Goal: Transaction & Acquisition: Subscribe to service/newsletter

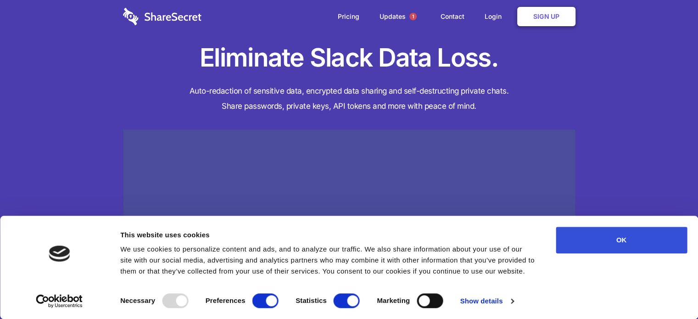
drag, startPoint x: 619, startPoint y: 237, endPoint x: 611, endPoint y: 227, distance: 12.8
click at [619, 237] on button "OK" at bounding box center [621, 240] width 131 height 27
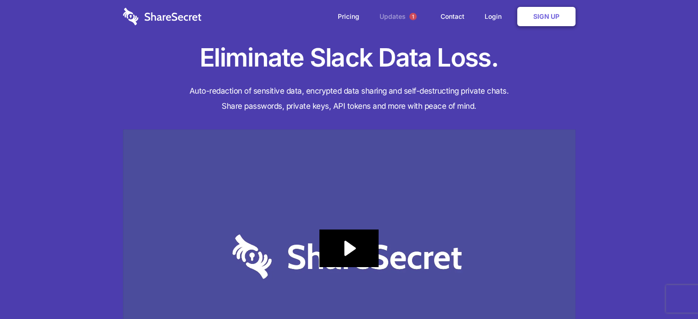
click at [398, 20] on link "Updates 1" at bounding box center [399, 16] width 59 height 33
click at [356, 19] on link "Pricing" at bounding box center [349, 16] width 40 height 28
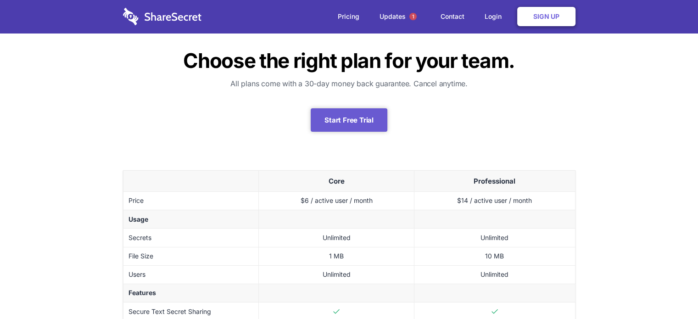
click at [174, 15] on img at bounding box center [162, 16] width 78 height 17
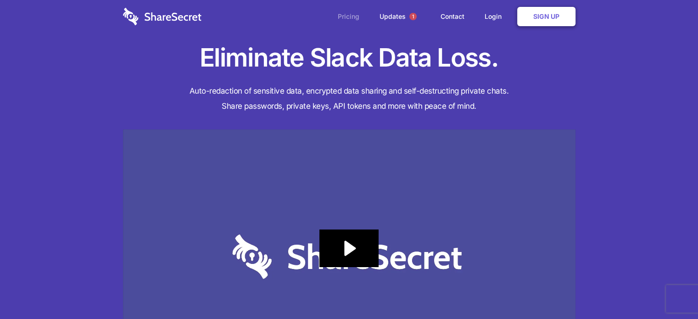
click at [349, 19] on link "Pricing" at bounding box center [349, 16] width 40 height 28
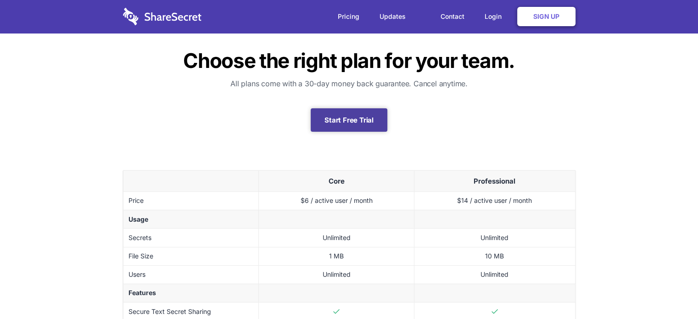
click at [336, 121] on link "Start Free Trial" at bounding box center [349, 119] width 77 height 23
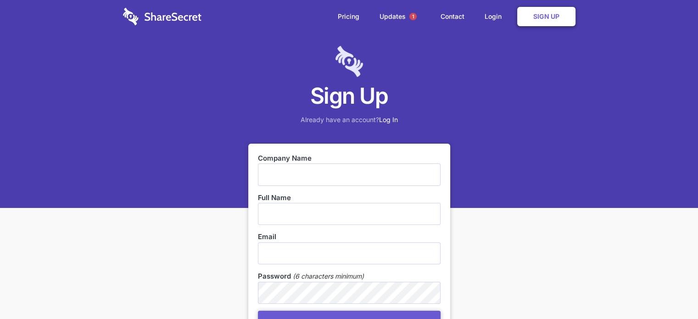
click at [277, 170] on input "text" at bounding box center [349, 174] width 183 height 22
type input "NIC Mexico"
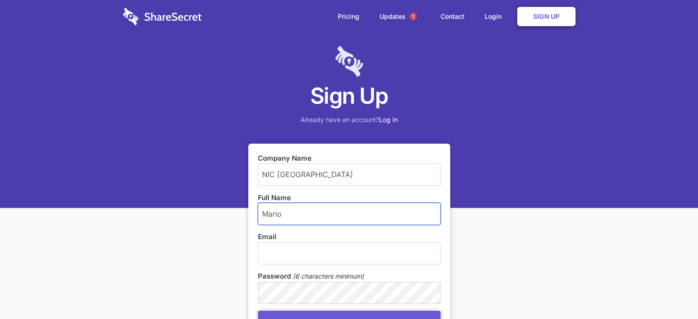
type input "Mario"
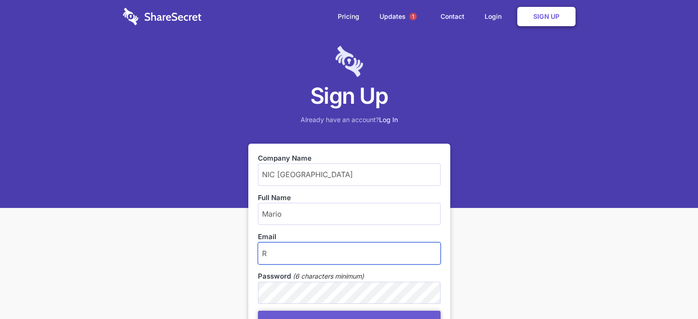
type input "R"
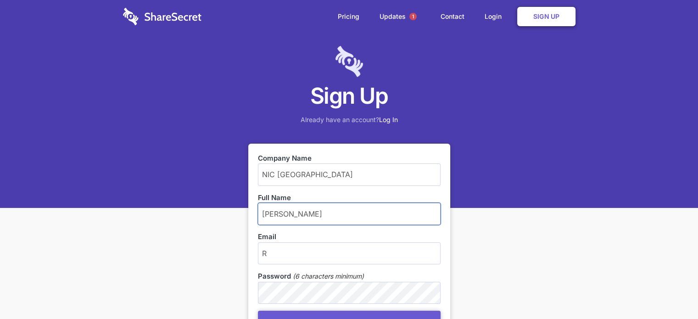
type input "Mario Reyes"
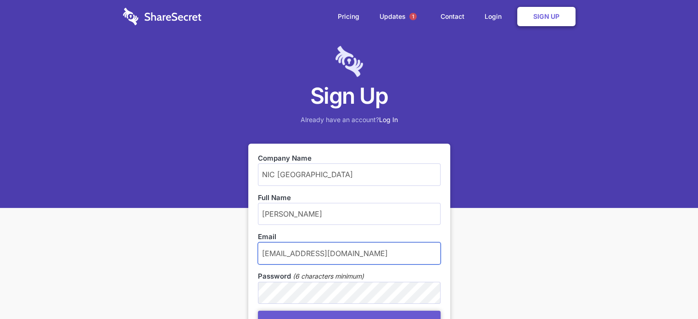
type input "[EMAIL_ADDRESS][DOMAIN_NAME]"
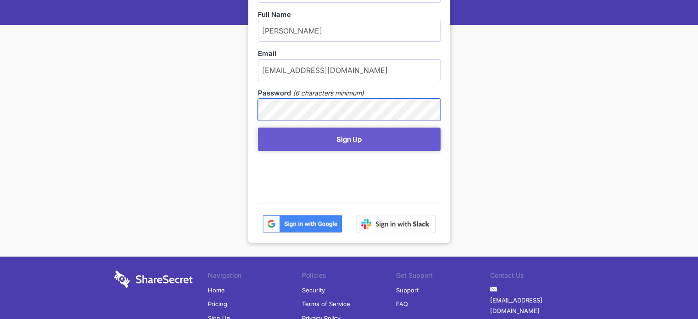
scroll to position [184, 0]
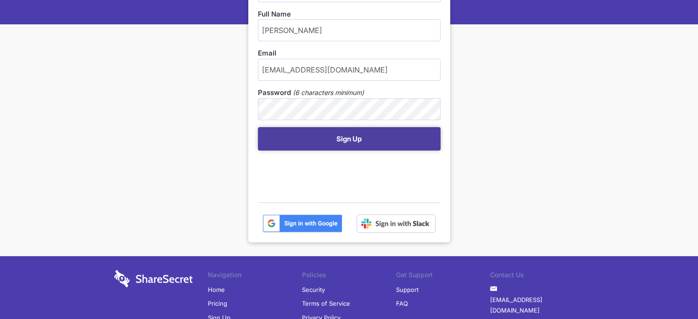
click at [358, 139] on button "Sign Up" at bounding box center [349, 138] width 183 height 23
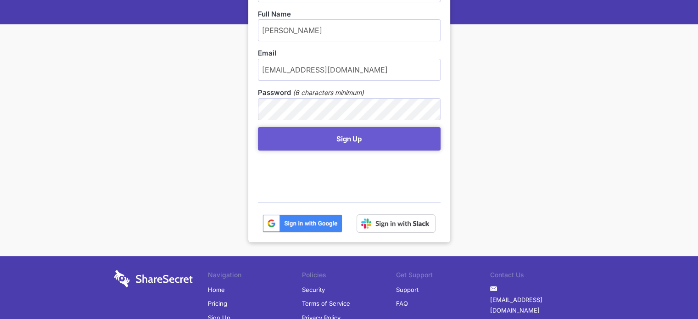
click at [0, 135] on nordpass-portal at bounding box center [0, 135] width 0 height 0
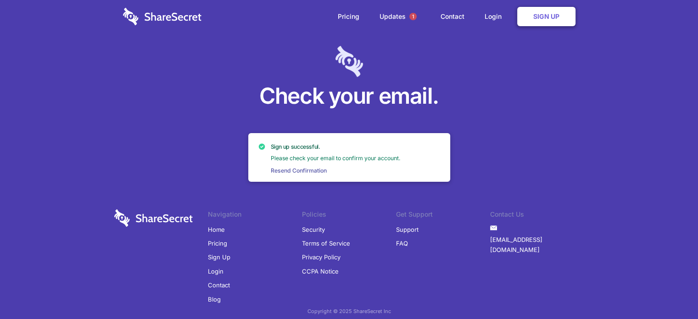
click at [506, 84] on h1 "Check your email." at bounding box center [349, 96] width 698 height 28
